Goal: Task Accomplishment & Management: Complete application form

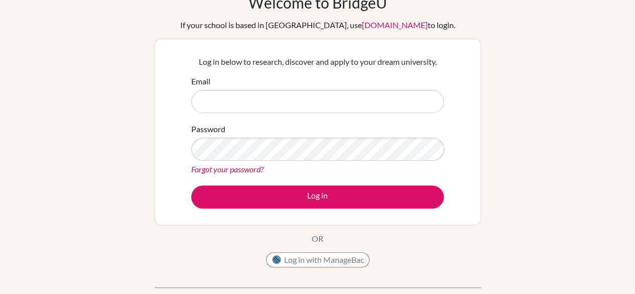
scroll to position [50, 0]
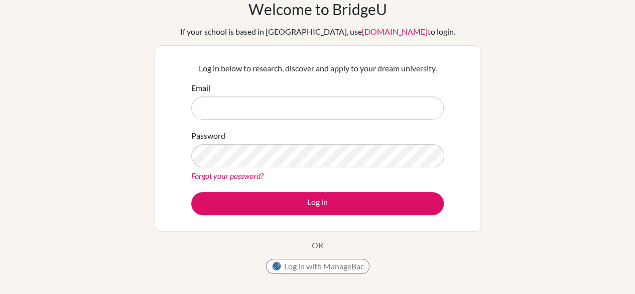
click at [220, 107] on input "Email" at bounding box center [317, 107] width 253 height 23
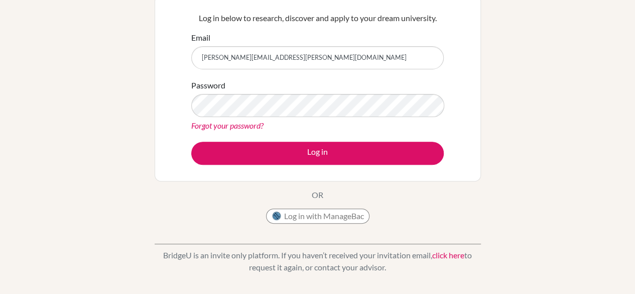
scroll to position [151, 0]
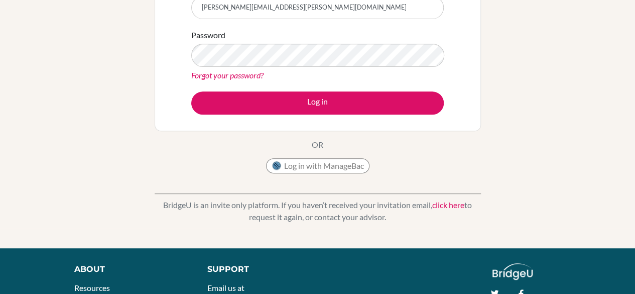
type input "[PERSON_NAME][EMAIL_ADDRESS][PERSON_NAME][DOMAIN_NAME]"
click at [437, 202] on link "click here" at bounding box center [448, 205] width 32 height 10
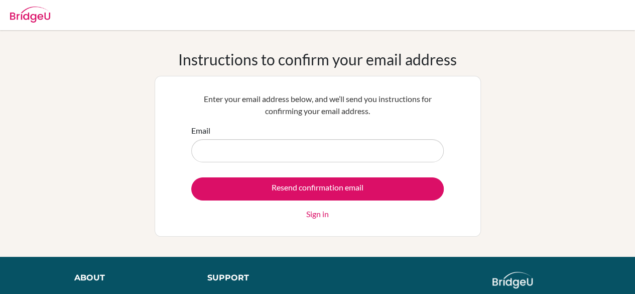
click at [229, 151] on input "Email" at bounding box center [317, 150] width 253 height 23
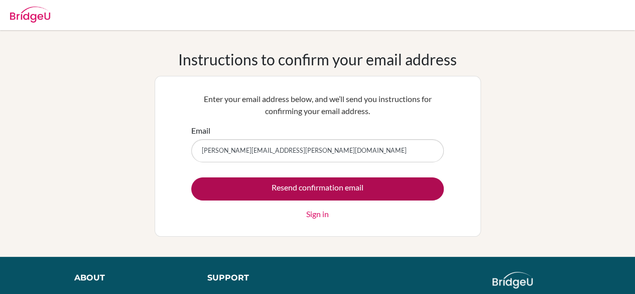
type input "[PERSON_NAME][EMAIL_ADDRESS][PERSON_NAME][DOMAIN_NAME]"
click at [331, 186] on input "Resend confirmation email" at bounding box center [317, 188] width 253 height 23
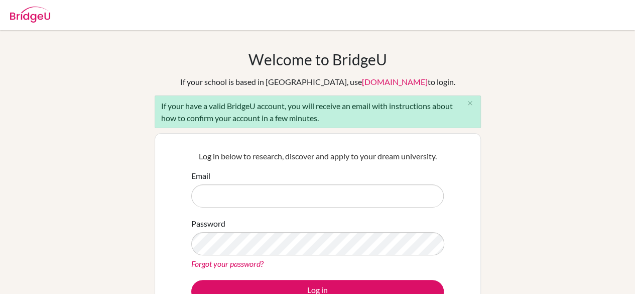
click at [73, 72] on div "Welcome to BridgeU If your school is based in China, use app.bridge-u.com.cn to…" at bounding box center [317, 233] width 635 height 366
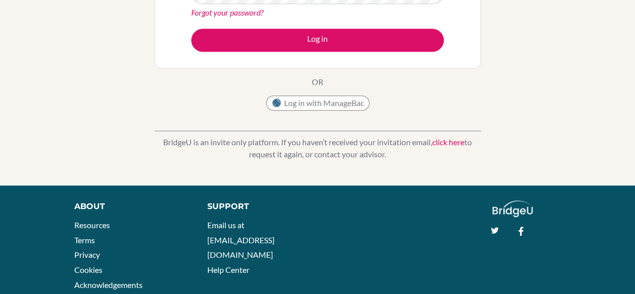
scroll to position [278, 0]
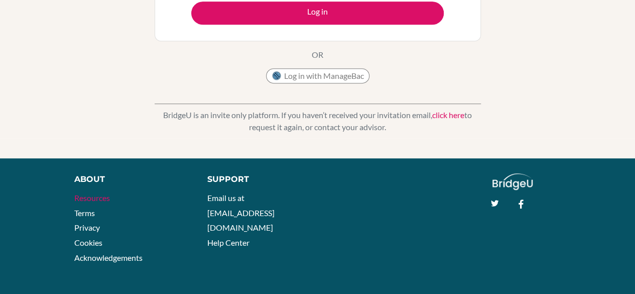
click at [95, 194] on link "Resources" at bounding box center [92, 198] width 36 height 10
